Goal: Transaction & Acquisition: Book appointment/travel/reservation

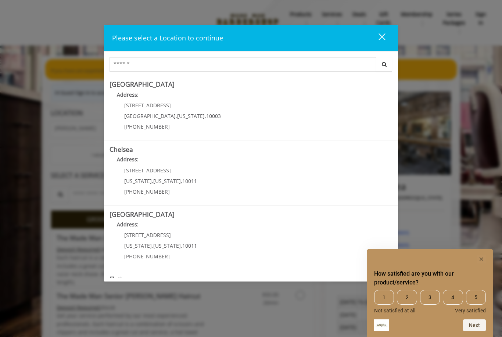
click at [481, 261] on rect "Hide survey" at bounding box center [481, 258] width 9 height 9
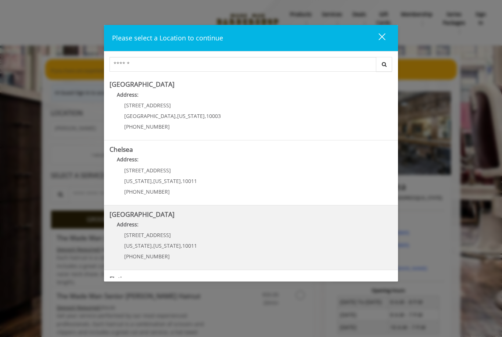
click at [193, 212] on h5 "Chelsea 15th Street" at bounding box center [250, 214] width 283 height 7
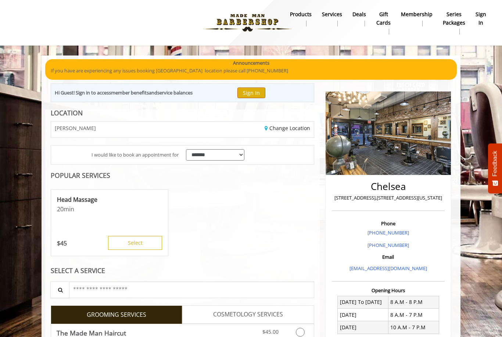
click at [255, 96] on button "Sign In" at bounding box center [251, 92] width 28 height 11
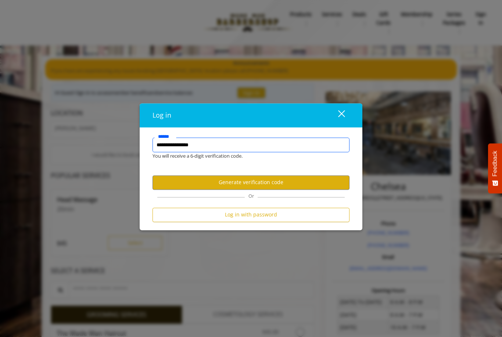
type input "**********"
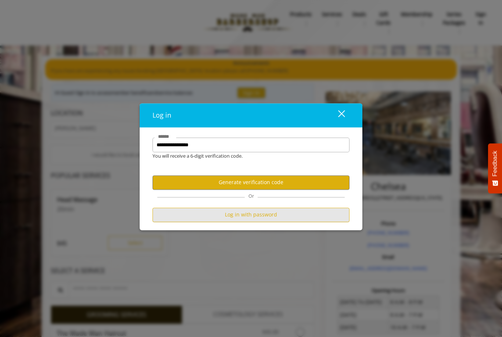
click at [278, 220] on button "Log in with password" at bounding box center [250, 214] width 197 height 14
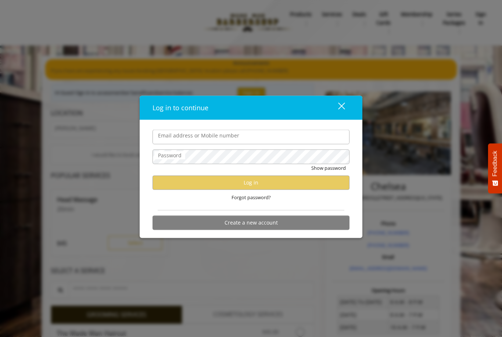
click at [276, 138] on input "Email address or Mobile number" at bounding box center [250, 137] width 197 height 15
type input "**********"
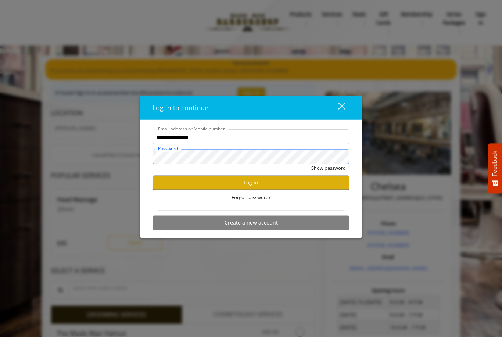
click at [328, 168] on button "Show password" at bounding box center [328, 168] width 35 height 8
click at [280, 187] on button "Log in" at bounding box center [250, 182] width 197 height 14
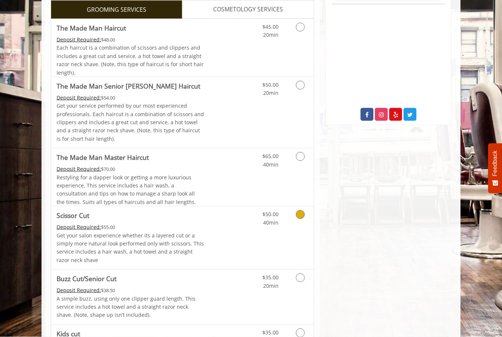
scroll to position [343, 0]
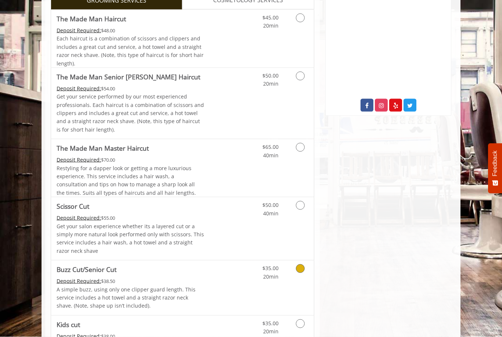
click at [301, 264] on icon "Grooming services" at bounding box center [300, 268] width 9 height 9
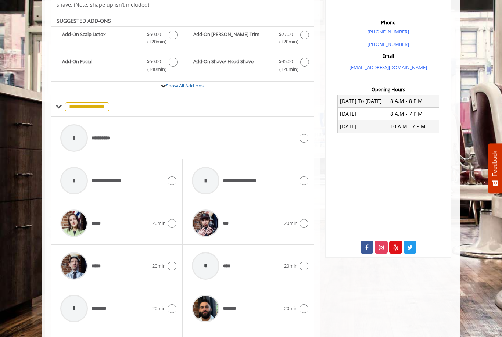
scroll to position [200, 0]
click at [305, 31] on icon "Buzz Cut/Senior Cut Add-onS" at bounding box center [304, 35] width 9 height 9
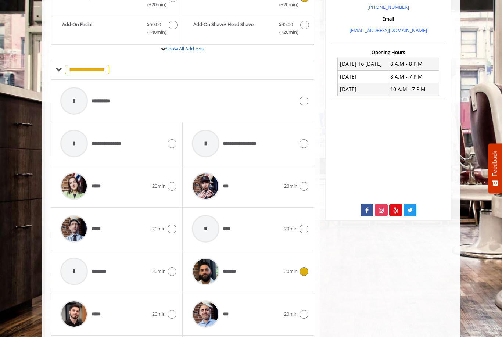
scroll to position [328, 0]
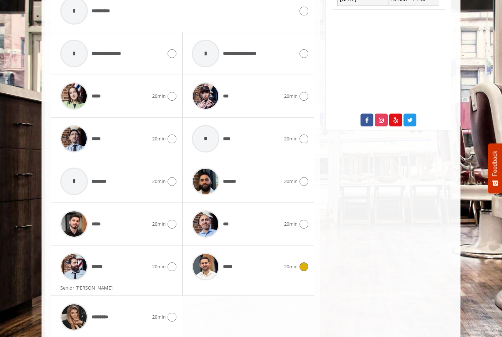
click at [305, 262] on icon at bounding box center [303, 266] width 9 height 9
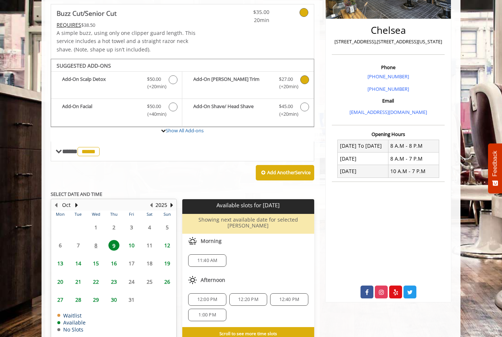
scroll to position [161, 0]
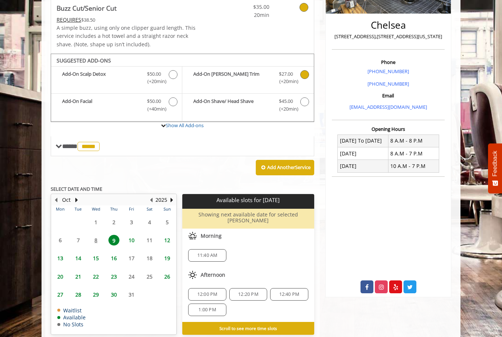
click at [115, 253] on span "16" at bounding box center [113, 258] width 11 height 11
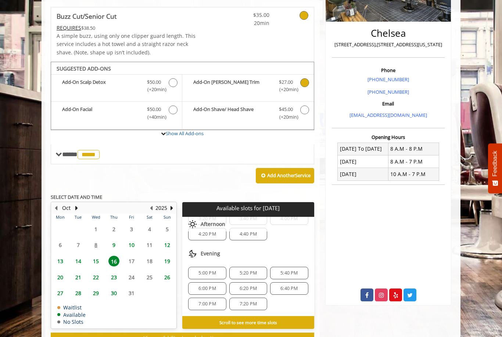
scroll to position [126, 0]
click at [100, 257] on span "15" at bounding box center [95, 261] width 11 height 11
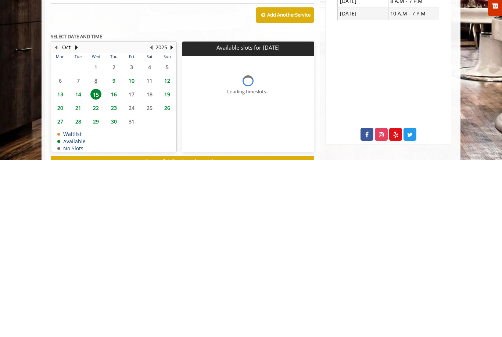
scroll to position [153, 0]
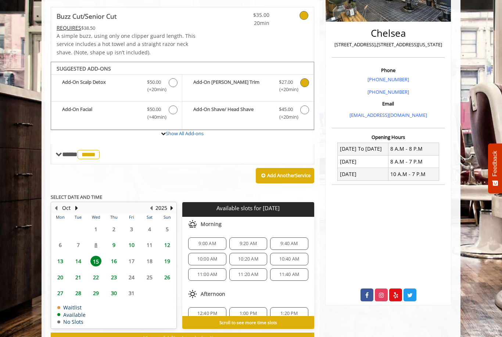
click at [116, 258] on span "16" at bounding box center [113, 261] width 11 height 11
click at [213, 243] on div "9:00 AM" at bounding box center [207, 243] width 38 height 12
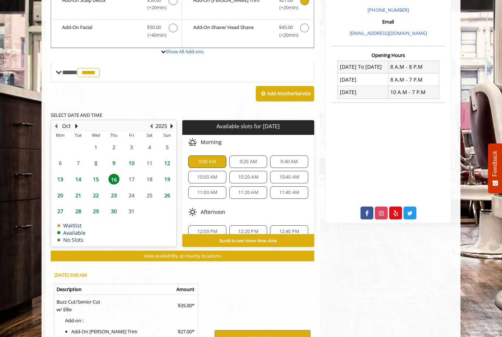
scroll to position [306, 0]
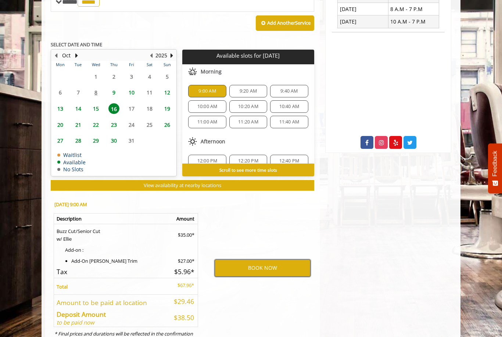
click at [267, 264] on button "BOOK NOW" at bounding box center [262, 267] width 96 height 17
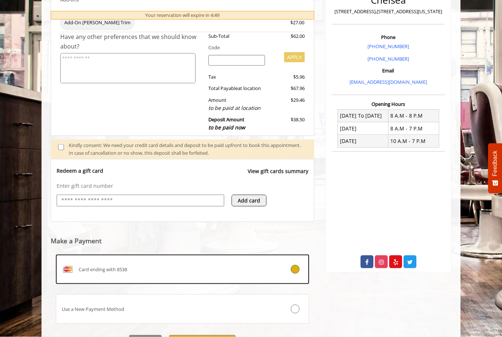
scroll to position [198, 0]
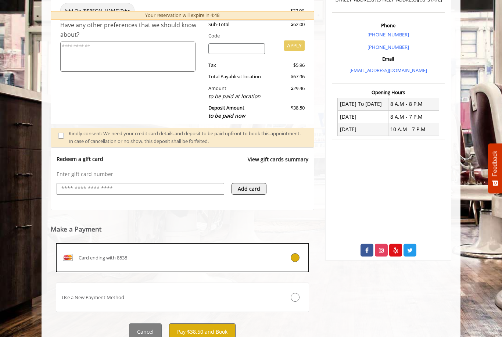
click at [202, 329] on button "Pay $38.50 and Book" at bounding box center [202, 331] width 66 height 17
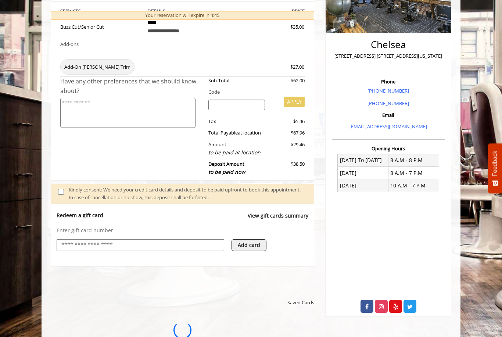
scroll to position [0, 0]
